Goal: Navigation & Orientation: Find specific page/section

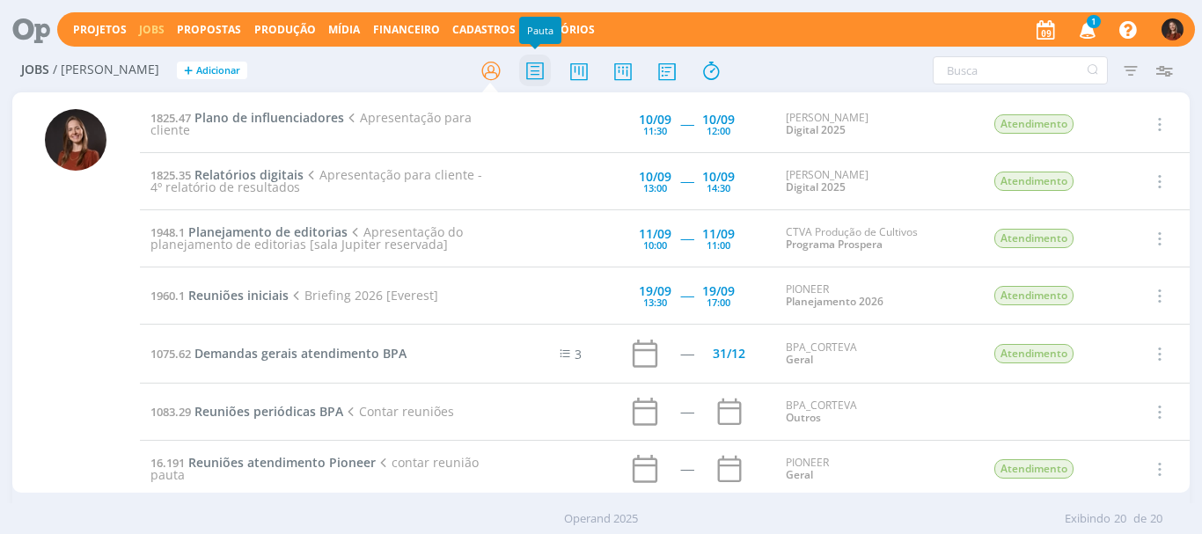
click at [533, 71] on icon at bounding box center [535, 71] width 32 height 34
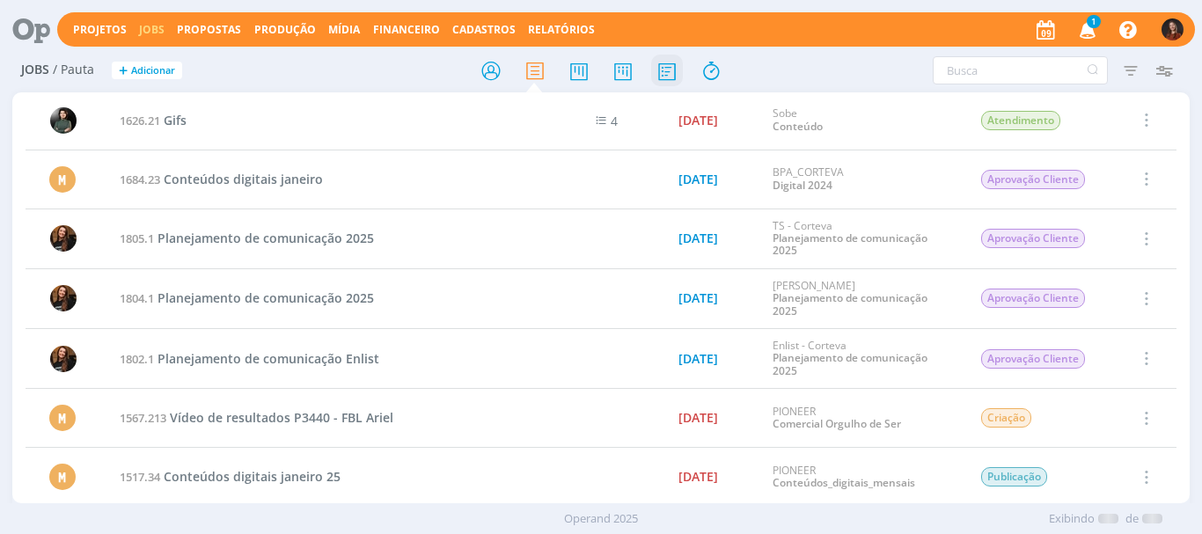
scroll to position [3437, 0]
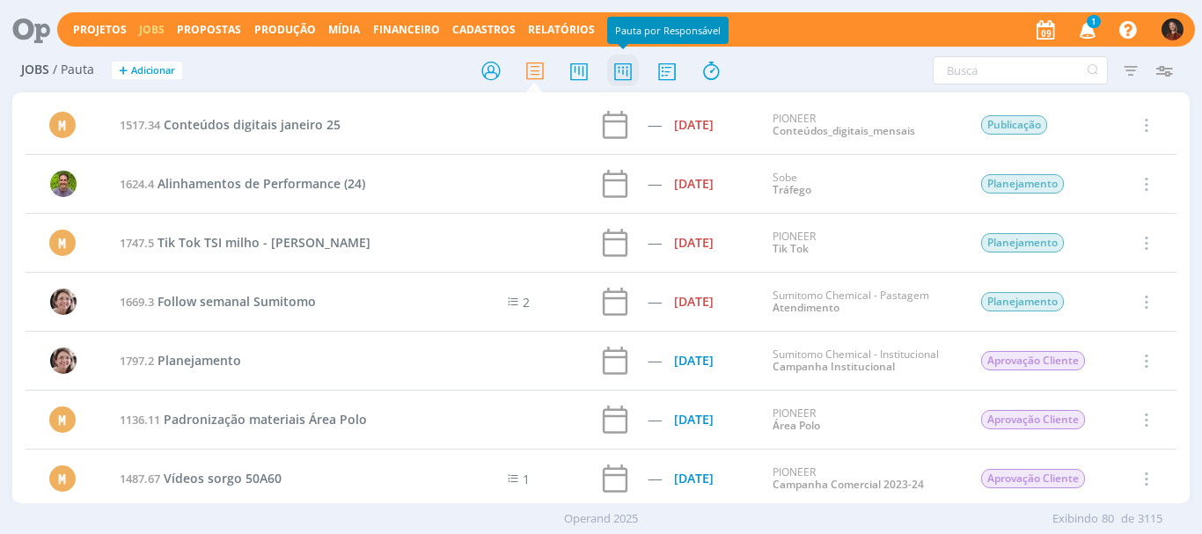
click at [621, 73] on icon at bounding box center [623, 71] width 32 height 34
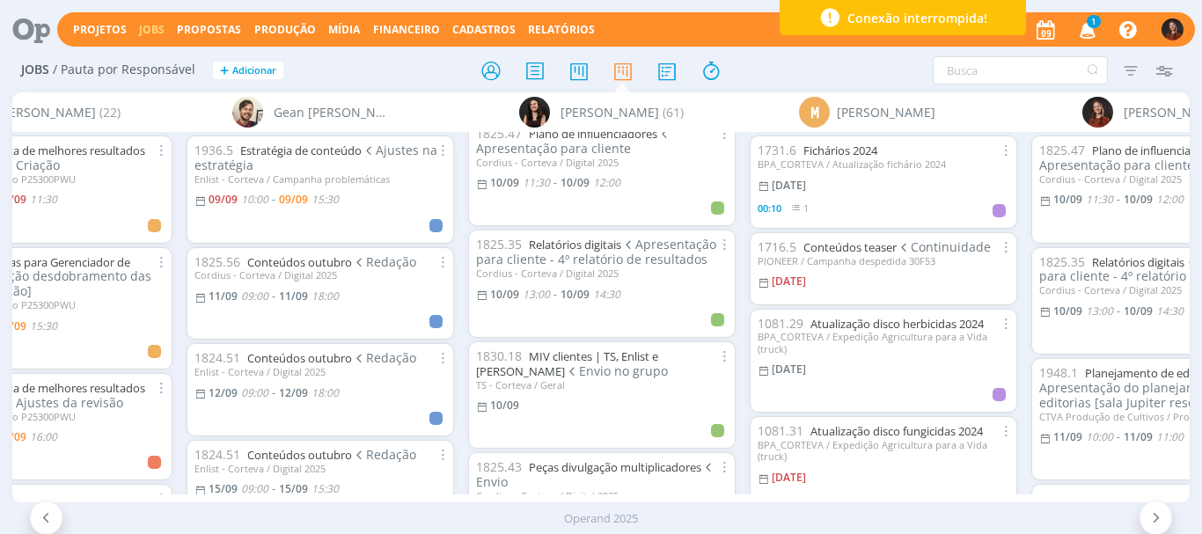
scroll to position [3188, 0]
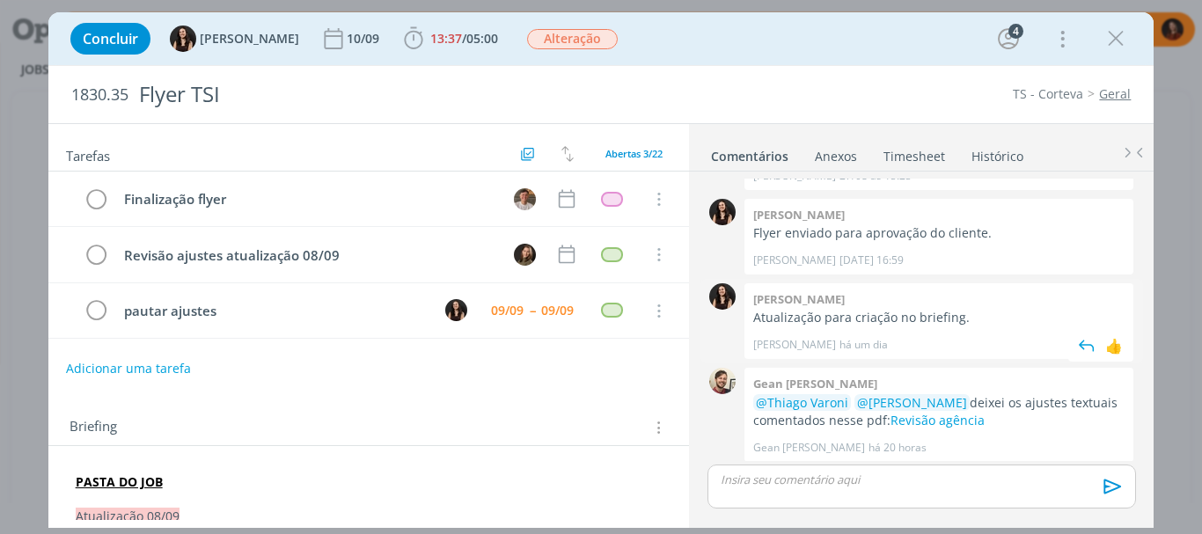
scroll to position [1286, 0]
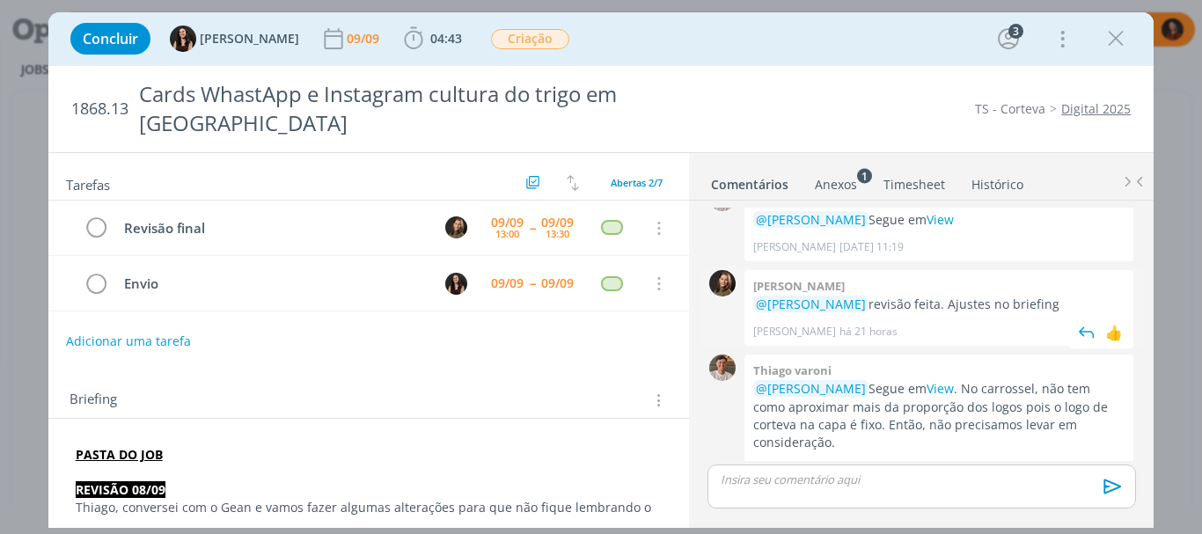
scroll to position [175, 0]
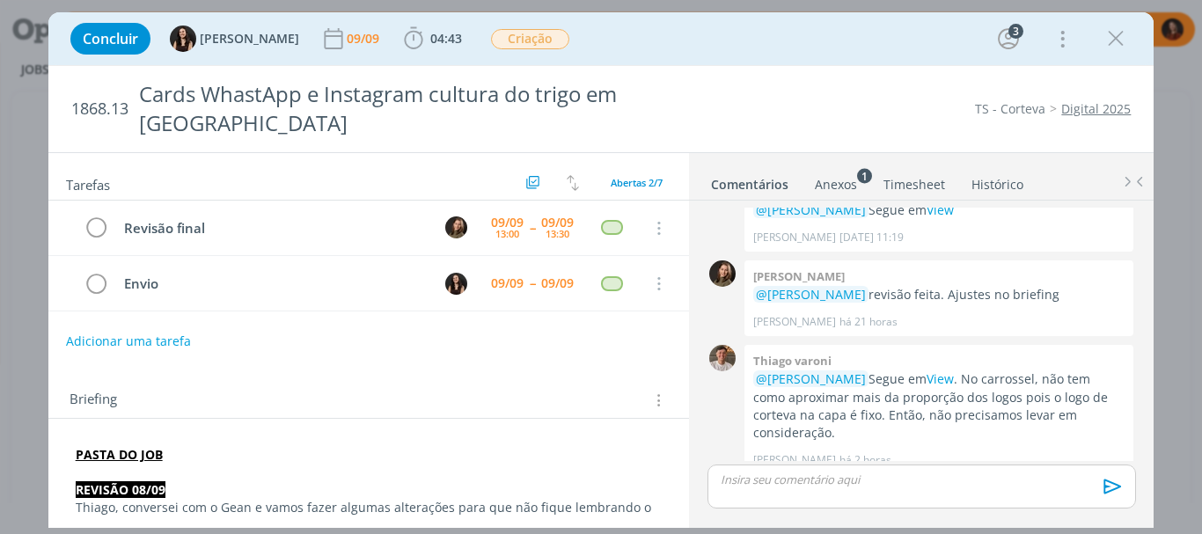
click at [915, 187] on link "Timesheet" at bounding box center [914, 181] width 63 height 26
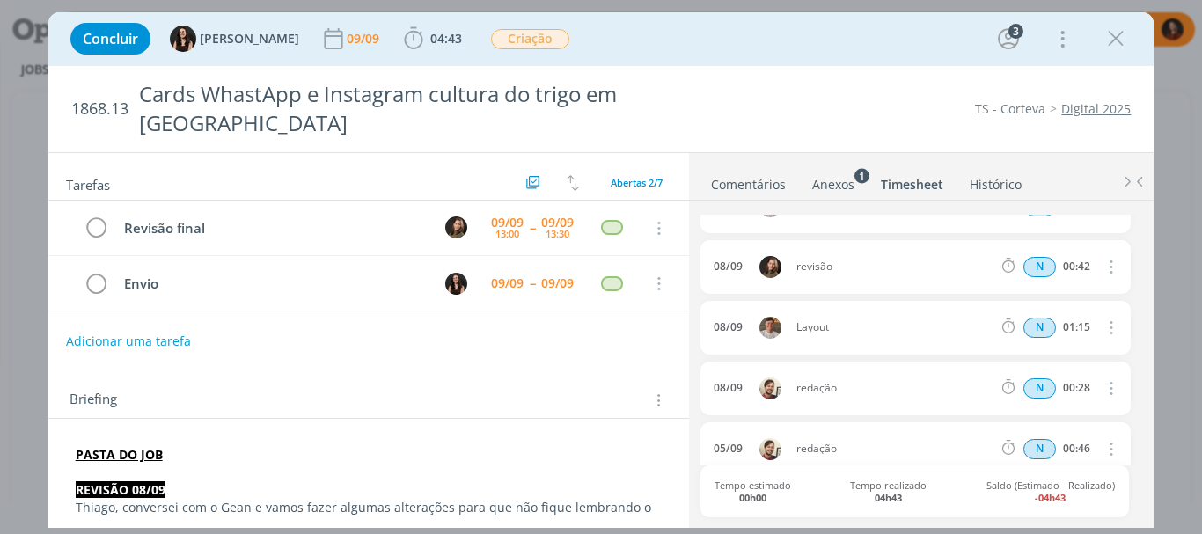
scroll to position [0, 0]
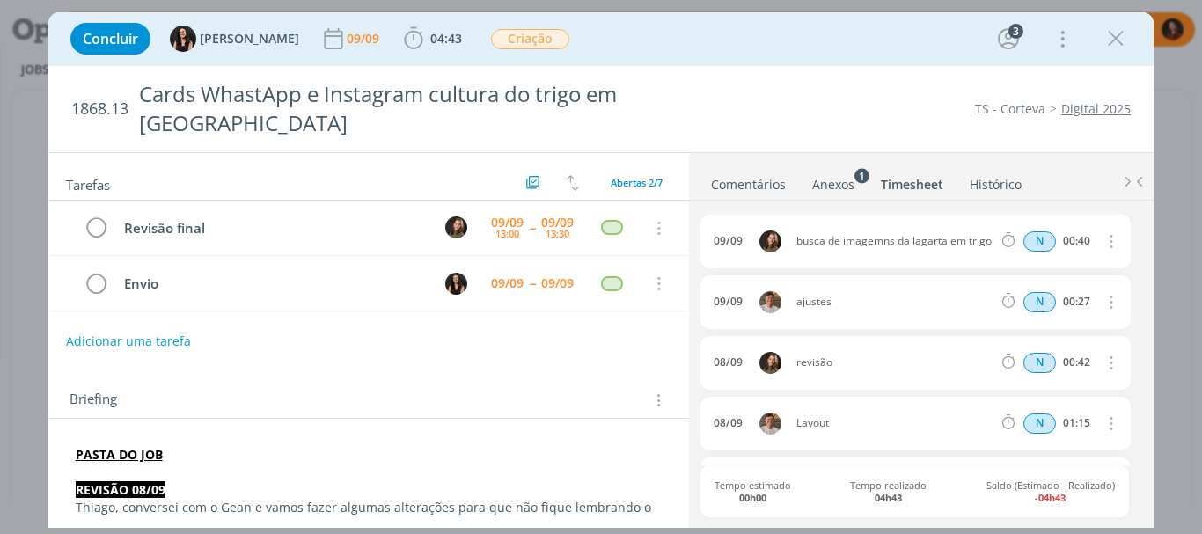
click at [755, 182] on link "Comentários" at bounding box center [748, 181] width 77 height 26
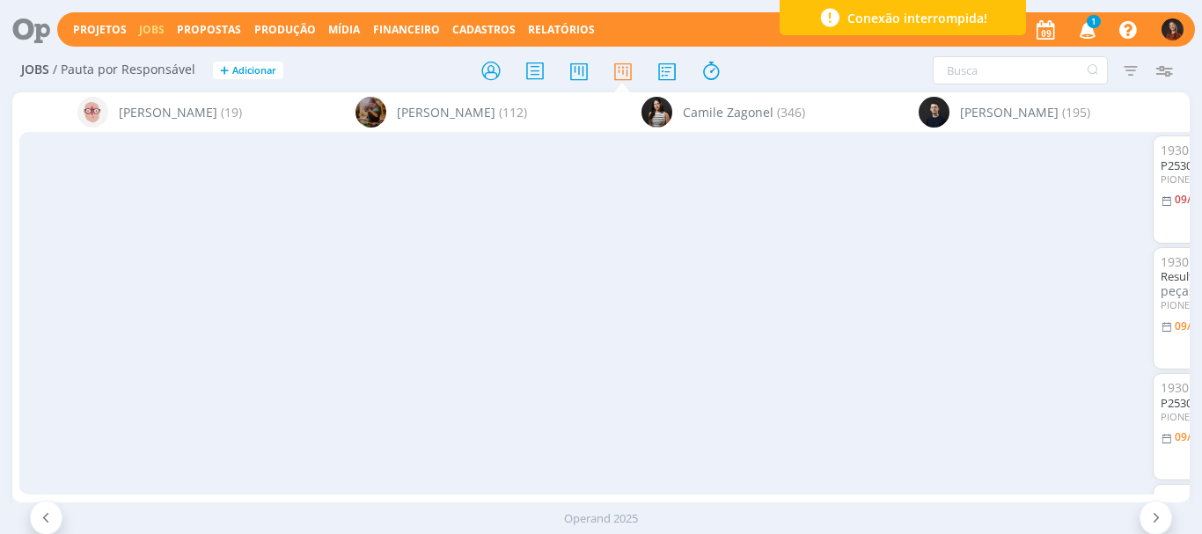
scroll to position [0, 1248]
